Goal: Transaction & Acquisition: Purchase product/service

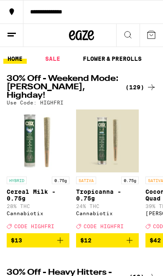
click at [146, 87] on div "(129)" at bounding box center [141, 87] width 31 height 10
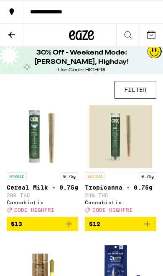
click at [140, 92] on button "FILTER" at bounding box center [136, 90] width 42 height 18
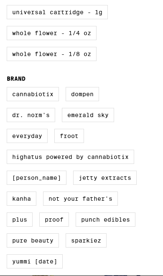
scroll to position [525, 0]
